Goal: Check status: Check status

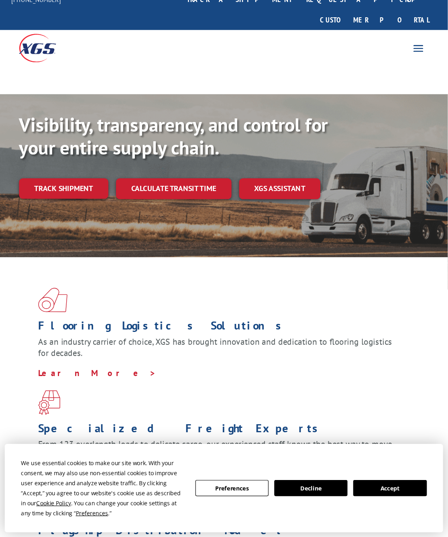
scroll to position [18, 0]
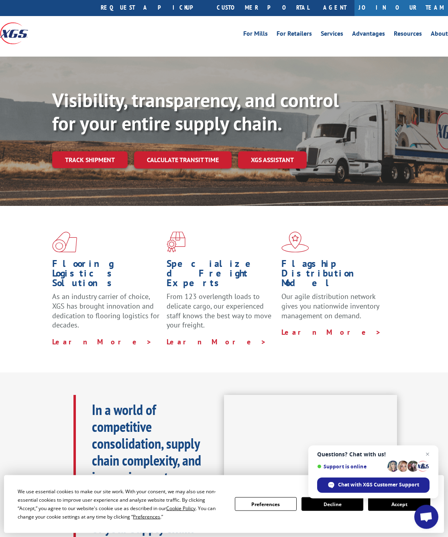
click at [89, 151] on link "Track shipment" at bounding box center [89, 159] width 75 height 17
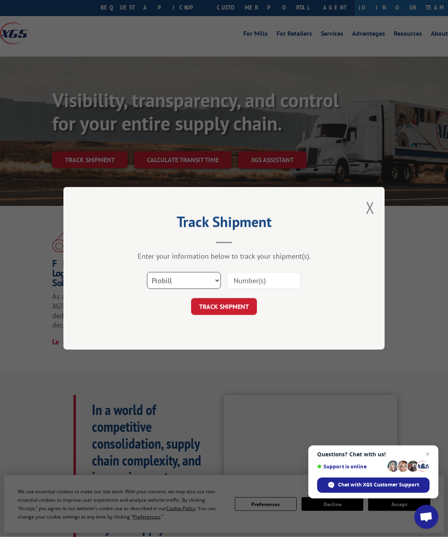
click at [215, 282] on select "Select category... Probill BOL PO" at bounding box center [184, 280] width 74 height 17
select select "bol"
click at [274, 277] on input at bounding box center [264, 280] width 74 height 17
type input "17207736bol"
click at [238, 306] on button "TRACK SHIPMENT" at bounding box center [224, 307] width 66 height 17
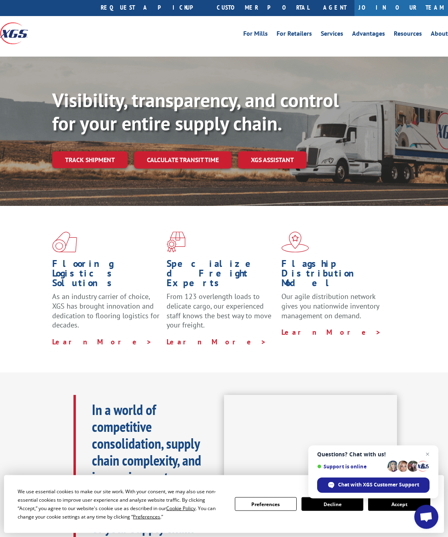
click at [99, 151] on link "Track shipment" at bounding box center [89, 159] width 75 height 17
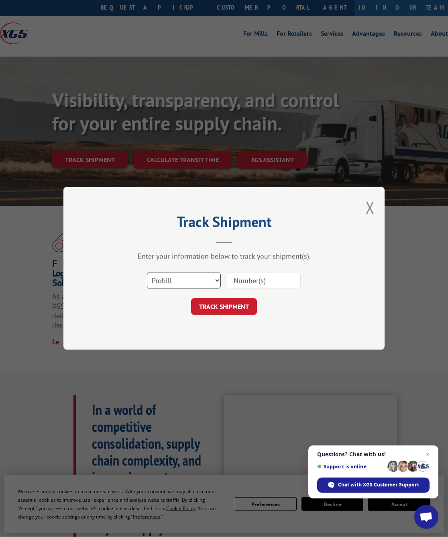
click at [208, 276] on select "Select category... Probill BOL PO" at bounding box center [184, 280] width 74 height 17
select select "bol"
click at [267, 279] on input at bounding box center [264, 280] width 74 height 17
type input "17202236"
click at [231, 305] on button "TRACK SHIPMENT" at bounding box center [224, 307] width 66 height 17
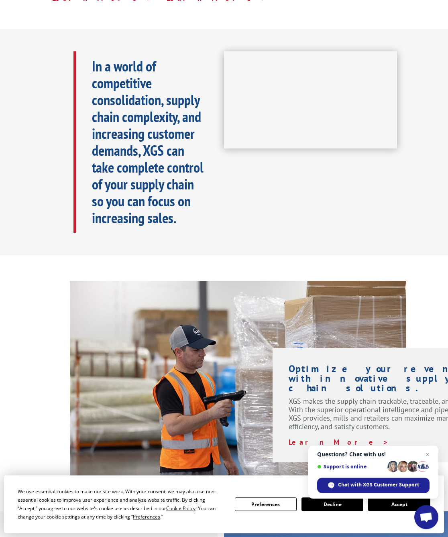
scroll to position [362, 0]
click at [365, 453] on span "Chat with XGS Customer Support" at bounding box center [378, 484] width 81 height 7
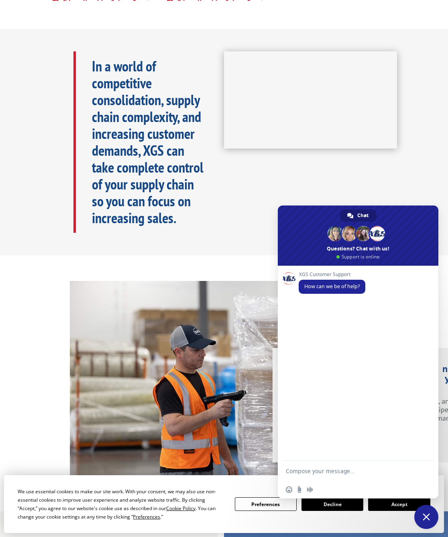
click at [346, 453] on textarea "Compose your message..." at bounding box center [350, 471] width 128 height 20
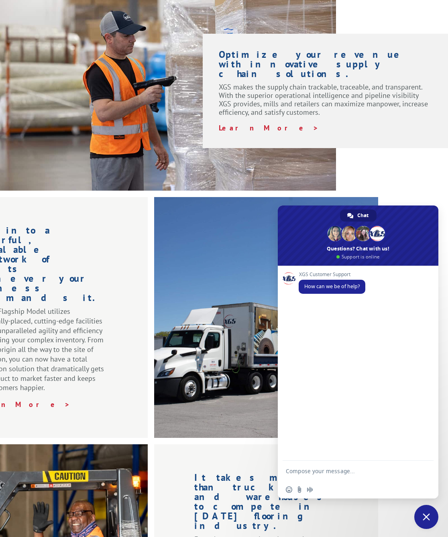
scroll to position [490, 69]
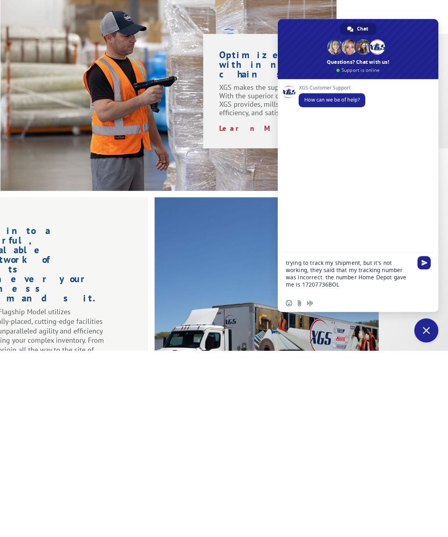
type textarea "trying to track my shipment, but it’s not working, they said that my tracking n…"
click at [378, 446] on span "Send" at bounding box center [424, 449] width 6 height 6
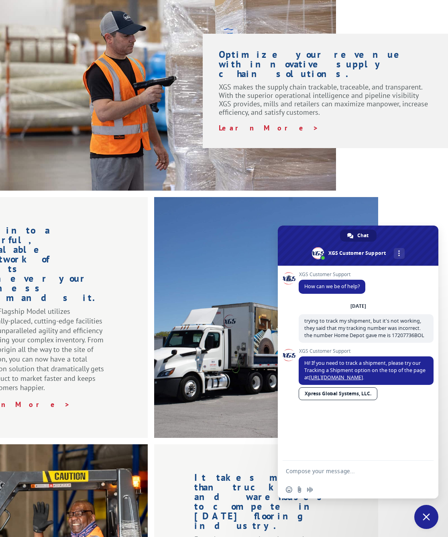
click at [336, 453] on textarea "Compose your message..." at bounding box center [350, 471] width 128 height 20
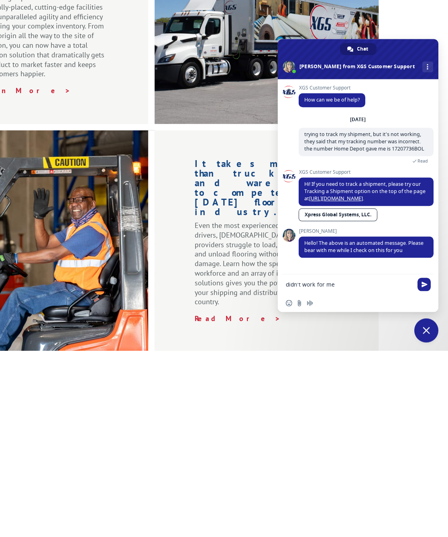
scroll to position [4, 0]
type textarea "didn’t work for me"
click at [378, 453] on span "Send" at bounding box center [423, 470] width 13 height 13
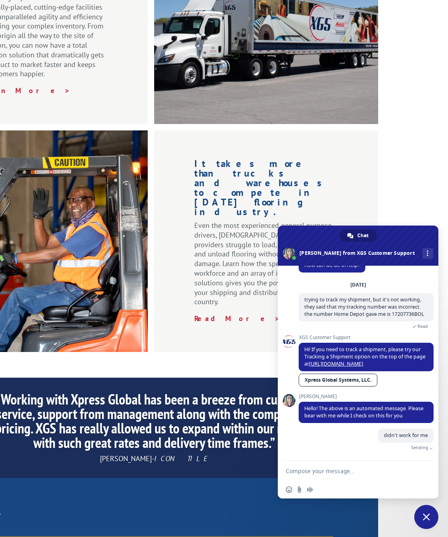
scroll to position [24, 0]
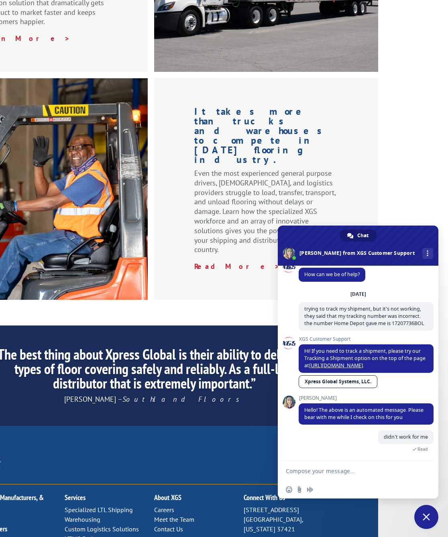
click at [341, 453] on textarea "Compose your message..." at bounding box center [350, 471] width 128 height 20
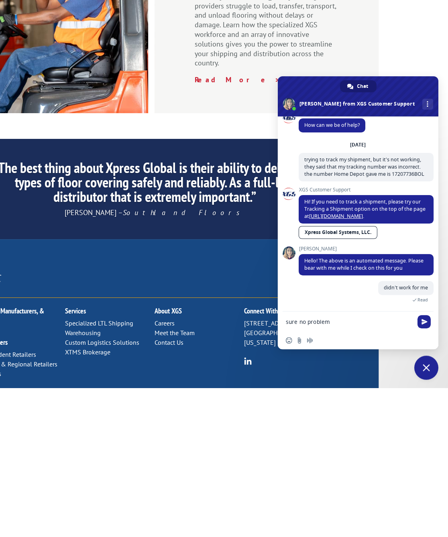
type textarea "sure no problem"
click at [378, 453] on span "Send" at bounding box center [423, 470] width 13 height 13
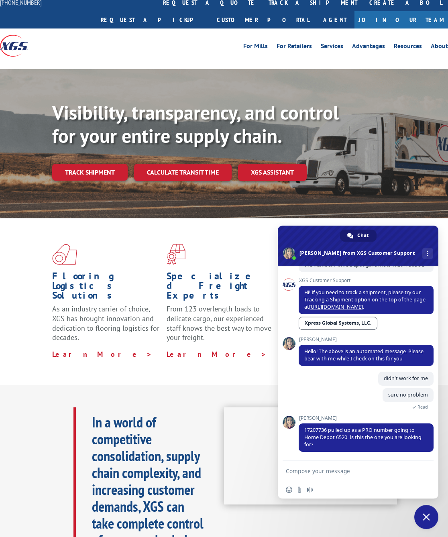
scroll to position [5, 0]
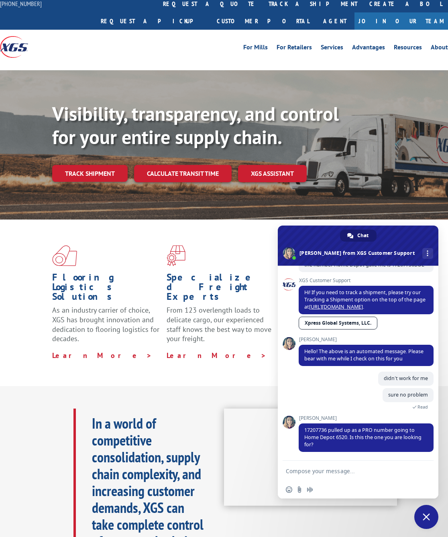
click at [352, 453] on textarea "Compose your message..." at bounding box center [350, 471] width 128 height 20
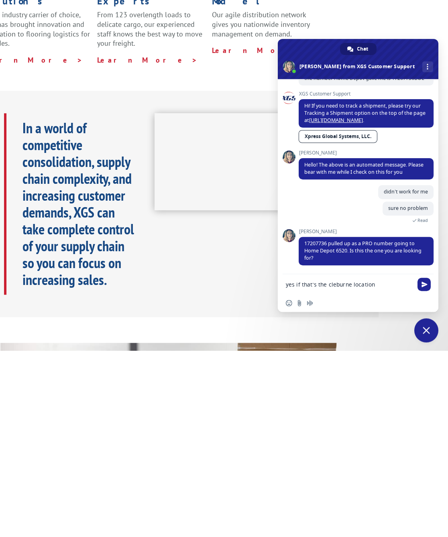
type textarea "yes if that’s the cleburne location"
click at [378, 453] on span "Send" at bounding box center [423, 470] width 13 height 13
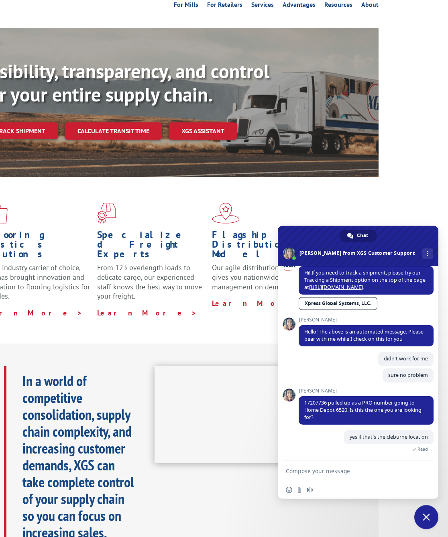
scroll to position [0, 69]
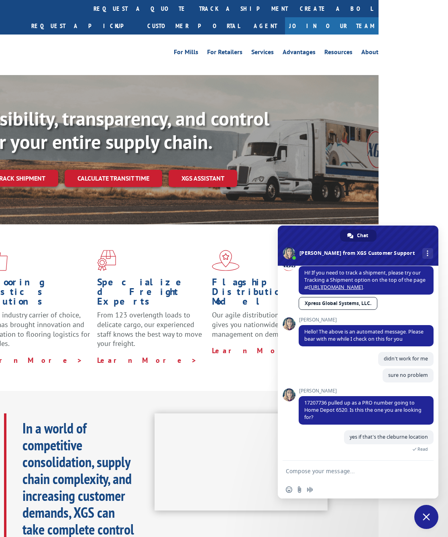
click at [193, 12] on link "track a shipment" at bounding box center [243, 8] width 101 height 17
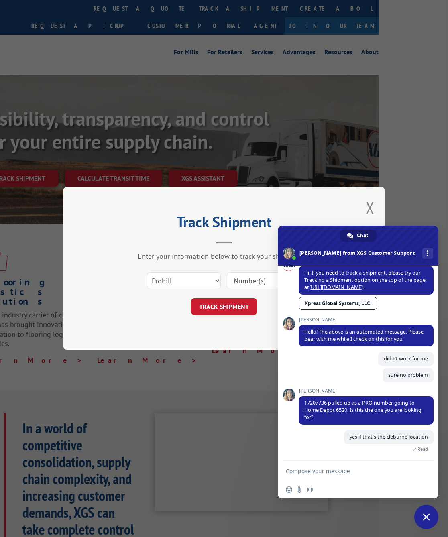
scroll to position [0, 70]
click at [248, 280] on input at bounding box center [264, 280] width 74 height 17
type input "17207736"
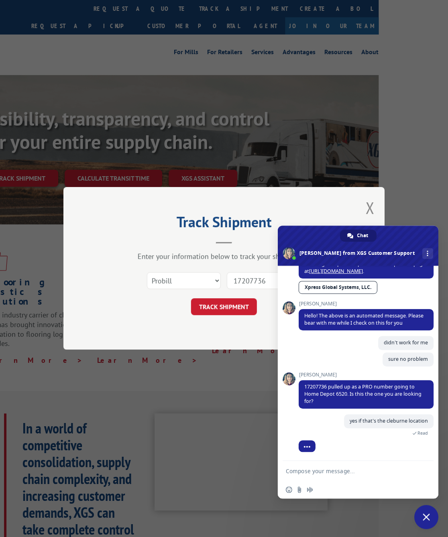
click at [236, 305] on button "TRACK SHIPMENT" at bounding box center [224, 307] width 66 height 17
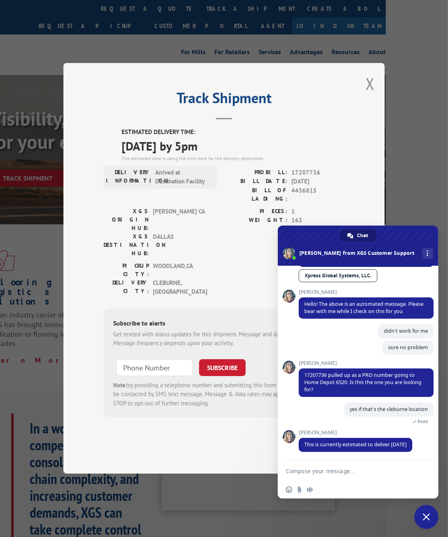
scroll to position [0, 63]
click at [378, 186] on div "Track Shipment ESTIMATED DELIVERY TIME: [DATE] by 5pm The estimated time is usi…" at bounding box center [224, 268] width 448 height 537
click at [341, 453] on textarea "Compose your message..." at bounding box center [350, 471] width 128 height 20
type textarea "thanks"
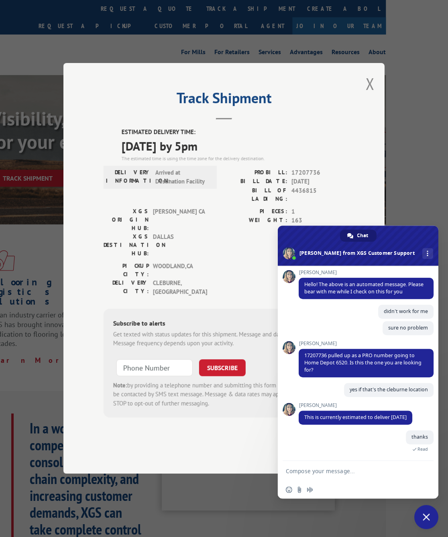
scroll to position [0, 63]
click at [165, 359] on input at bounding box center [154, 367] width 76 height 17
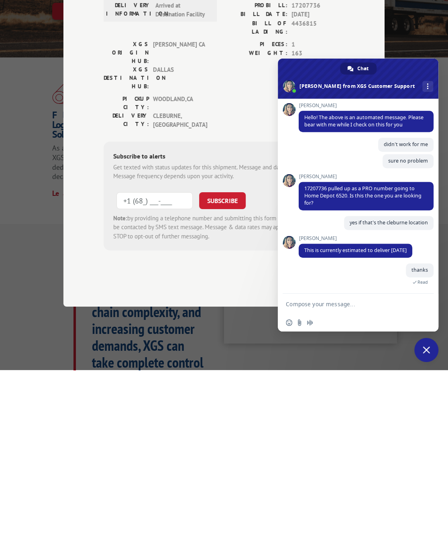
scroll to position [188, 0]
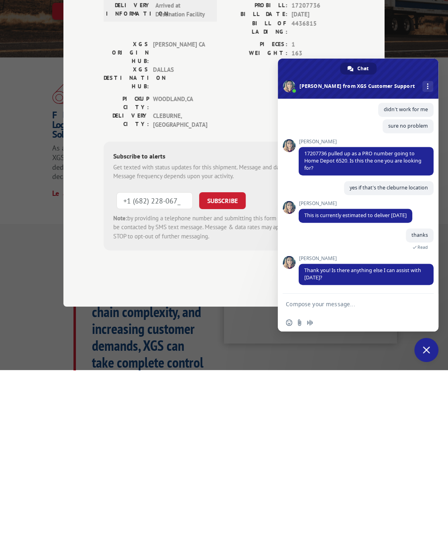
type input "[PHONE_NUMBER]"
click at [224, 359] on button "SUBSCRIBE" at bounding box center [222, 367] width 47 height 17
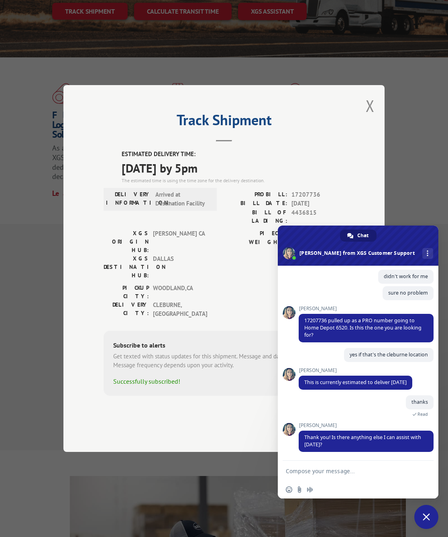
click at [334, 453] on textarea "Compose your message..." at bounding box center [350, 471] width 128 height 20
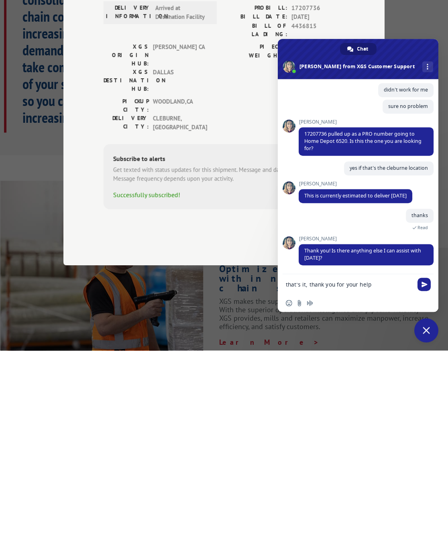
type textarea "that’s it, thank you for your help"
click at [378, 453] on span "Send" at bounding box center [424, 471] width 6 height 6
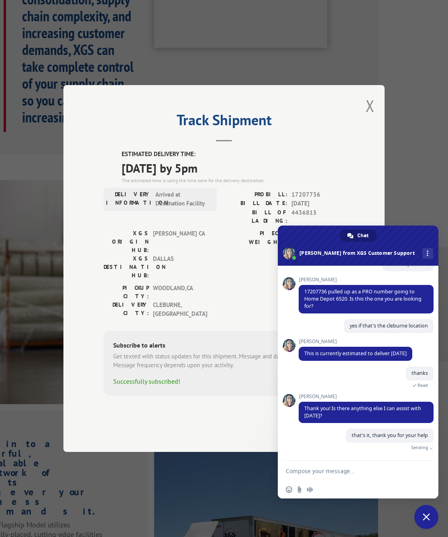
scroll to position [208, 0]
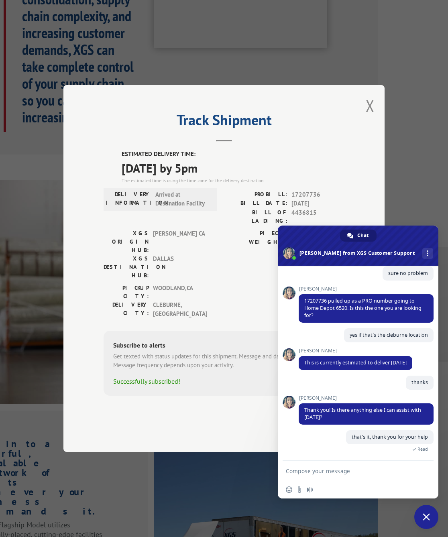
click at [378, 453] on span "Close chat" at bounding box center [426, 517] width 24 height 24
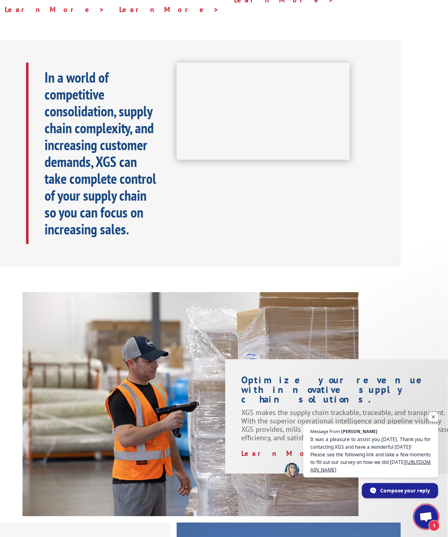
scroll to position [351, 49]
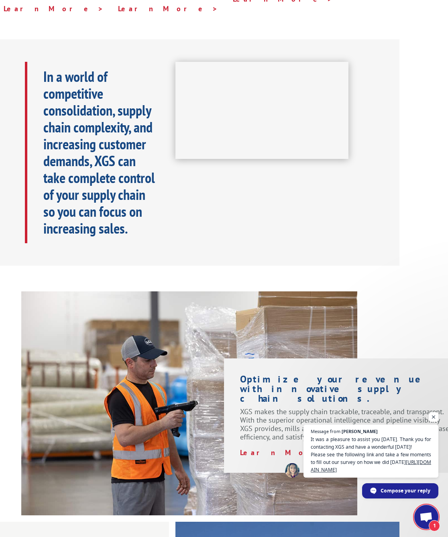
click at [378, 422] on span "Open chat" at bounding box center [434, 417] width 10 height 10
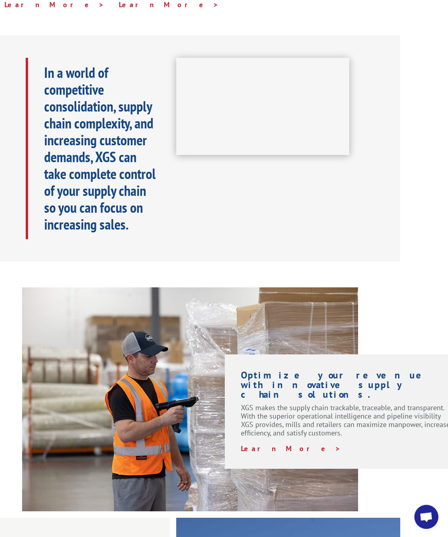
scroll to position [357, 48]
